Goal: Navigation & Orientation: Find specific page/section

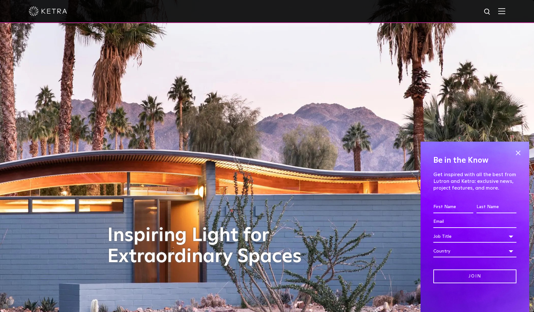
click at [503, 10] on img at bounding box center [501, 11] width 7 height 6
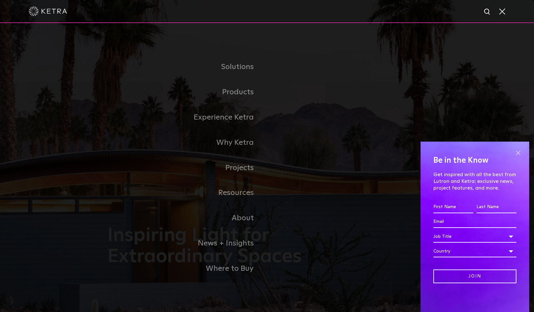
click at [518, 152] on span at bounding box center [518, 153] width 10 height 10
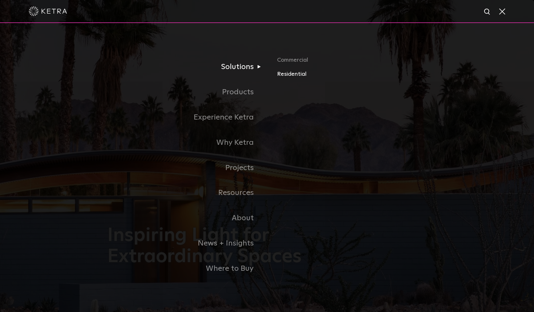
click at [302, 74] on link "Residential" at bounding box center [351, 73] width 149 height 9
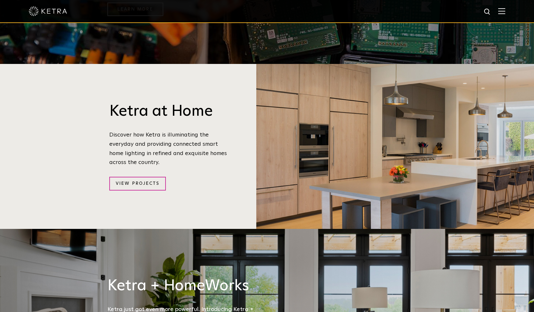
scroll to position [640, 0]
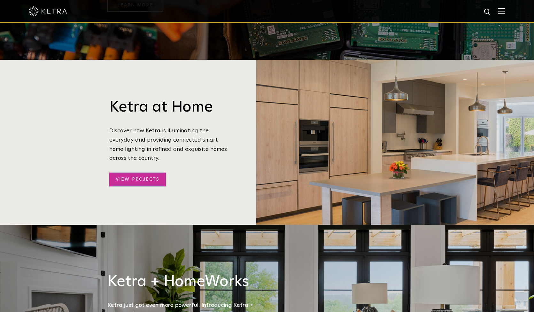
click at [144, 172] on link "View Projects" at bounding box center [137, 179] width 57 height 14
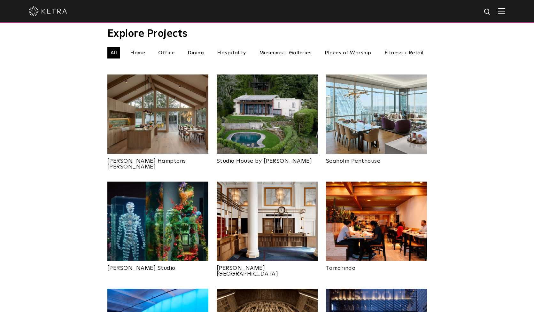
scroll to position [53, 0]
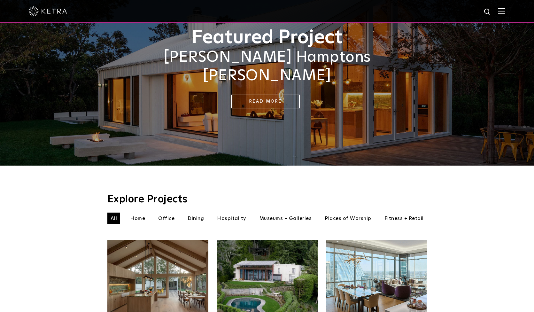
click at [502, 12] on img at bounding box center [501, 11] width 7 height 6
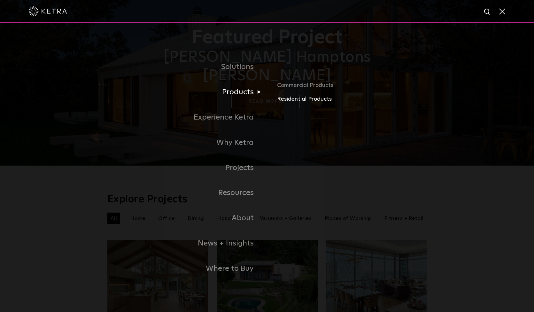
click at [298, 101] on link "Residential Products" at bounding box center [351, 99] width 149 height 9
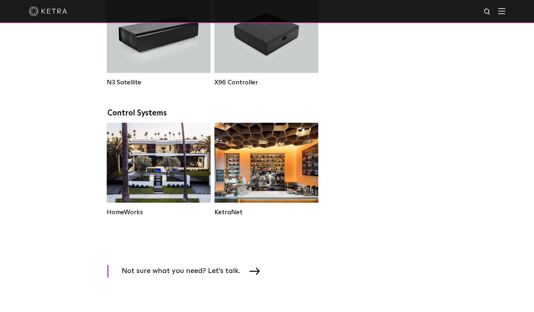
scroll to position [776, 0]
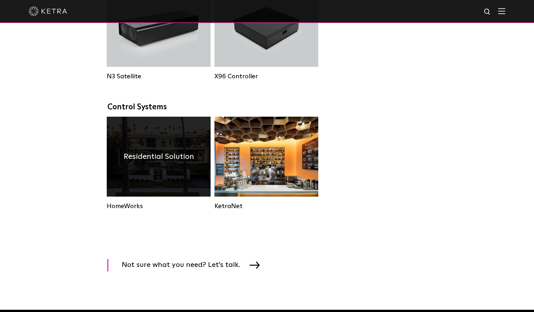
click at [153, 179] on div "Residential Solution" at bounding box center [159, 157] width 104 height 80
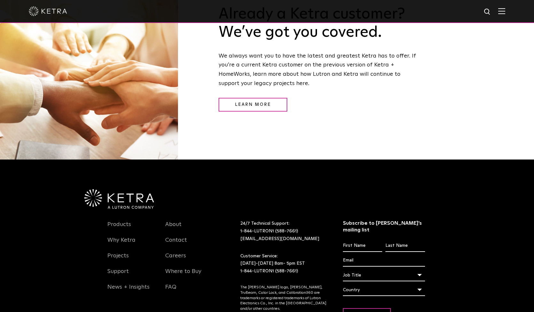
scroll to position [829, 0]
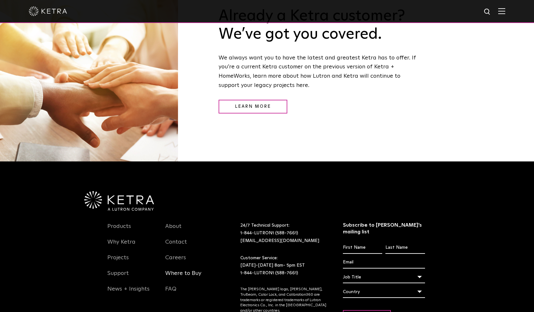
click at [187, 270] on link "Where to Buy" at bounding box center [183, 277] width 36 height 15
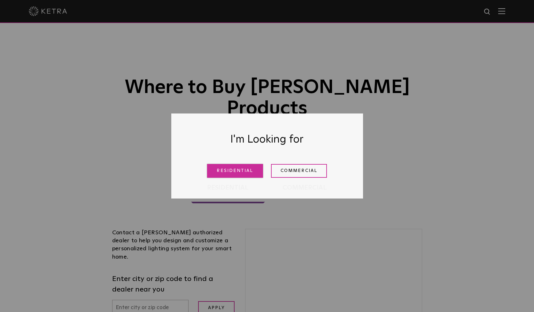
click at [222, 172] on link "Residential" at bounding box center [235, 171] width 56 height 14
